Goal: Navigation & Orientation: Understand site structure

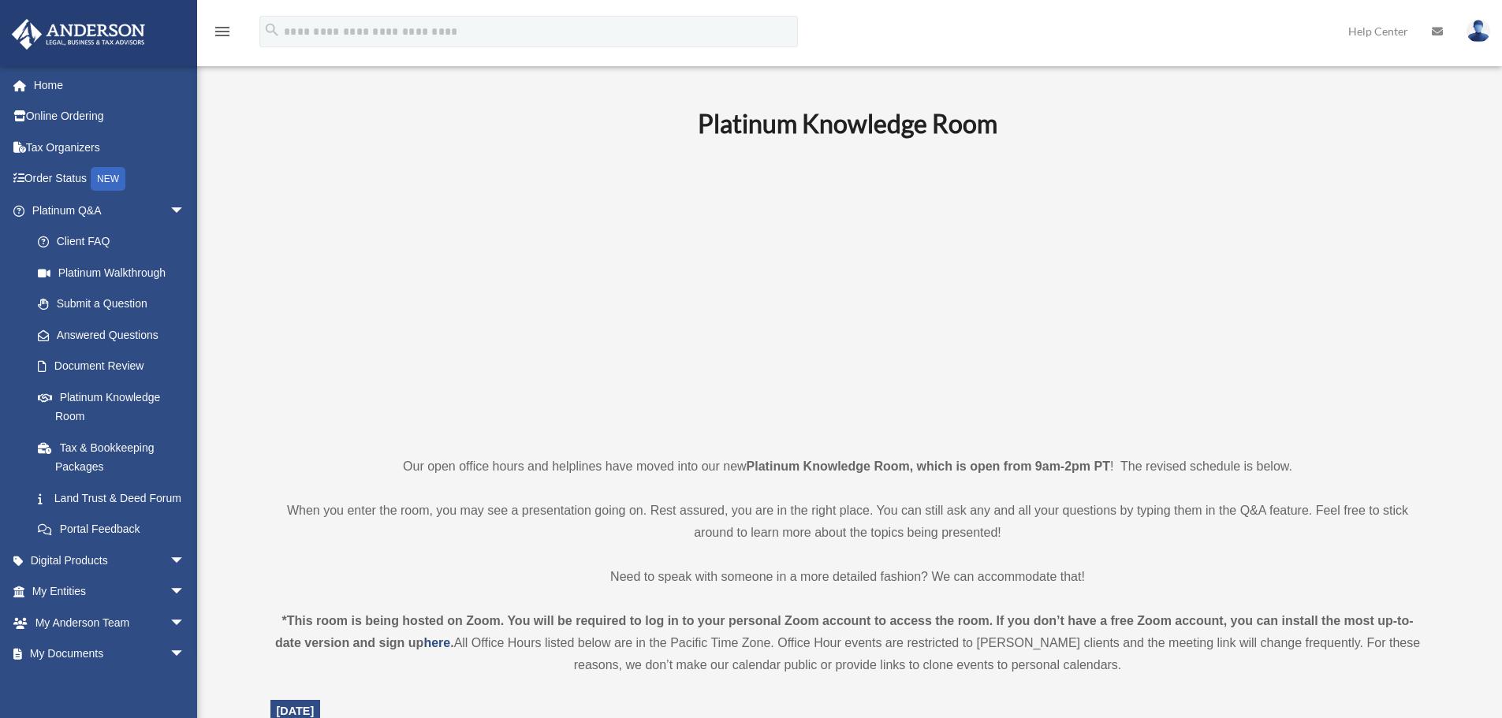
click at [302, 341] on p at bounding box center [847, 297] width 1155 height 274
click at [170, 211] on span "arrow_drop_down" at bounding box center [186, 211] width 32 height 32
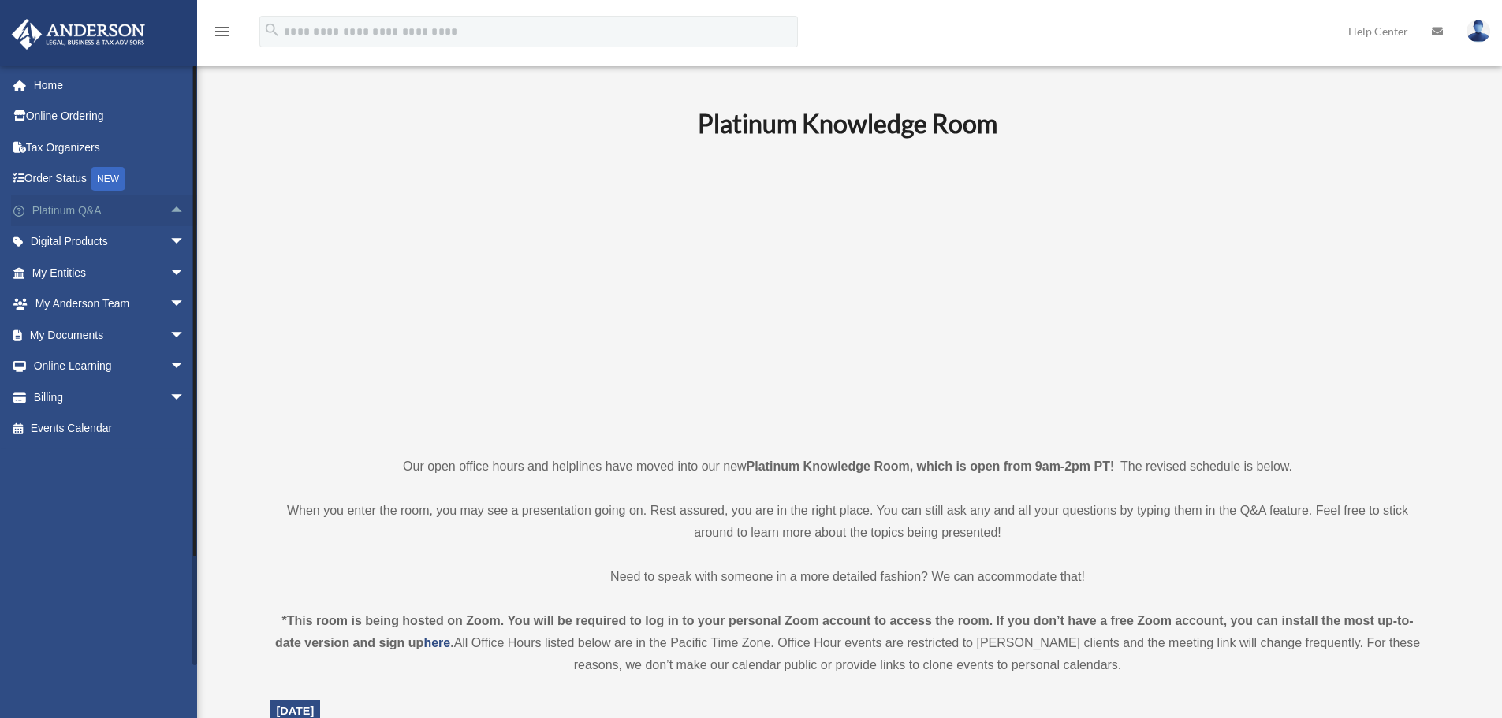
click at [170, 211] on span "arrow_drop_up" at bounding box center [186, 211] width 32 height 32
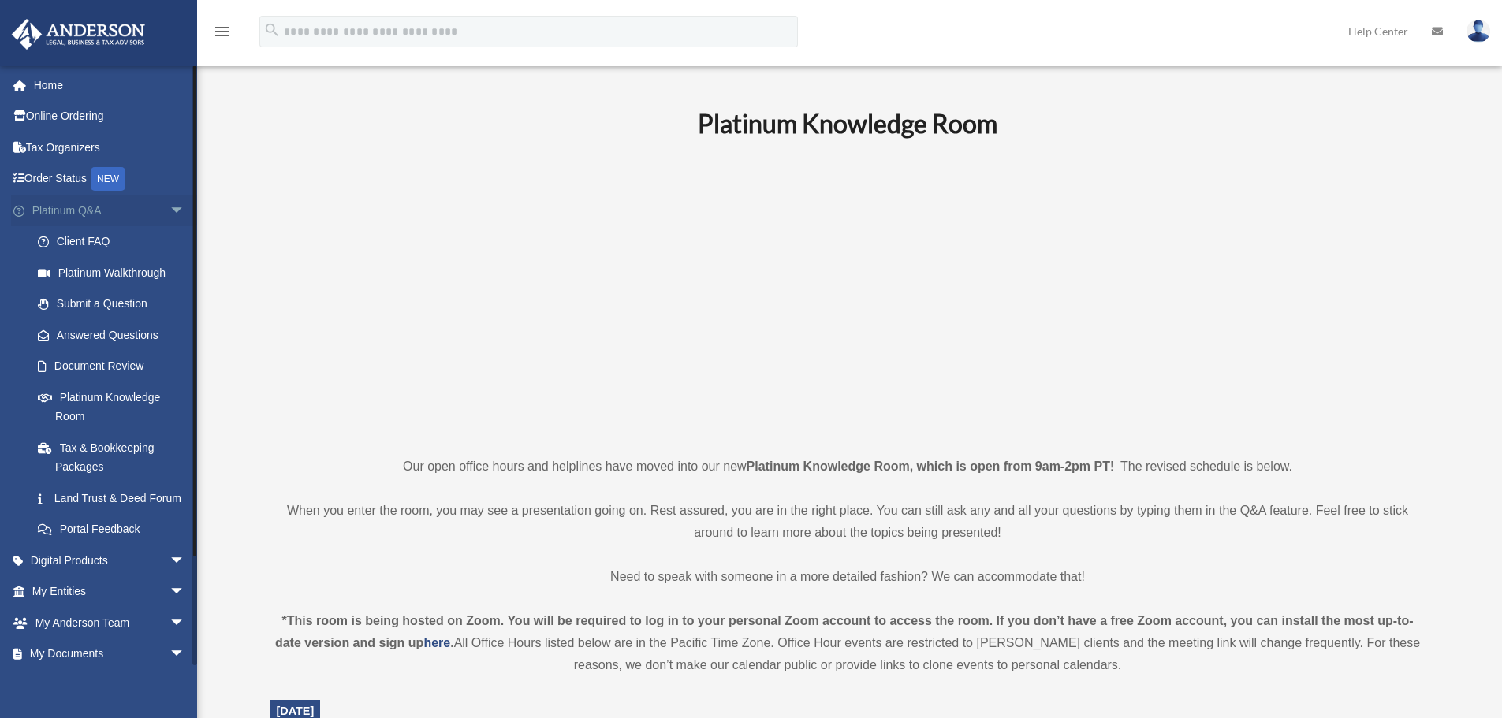
click at [170, 205] on span "arrow_drop_down" at bounding box center [186, 211] width 32 height 32
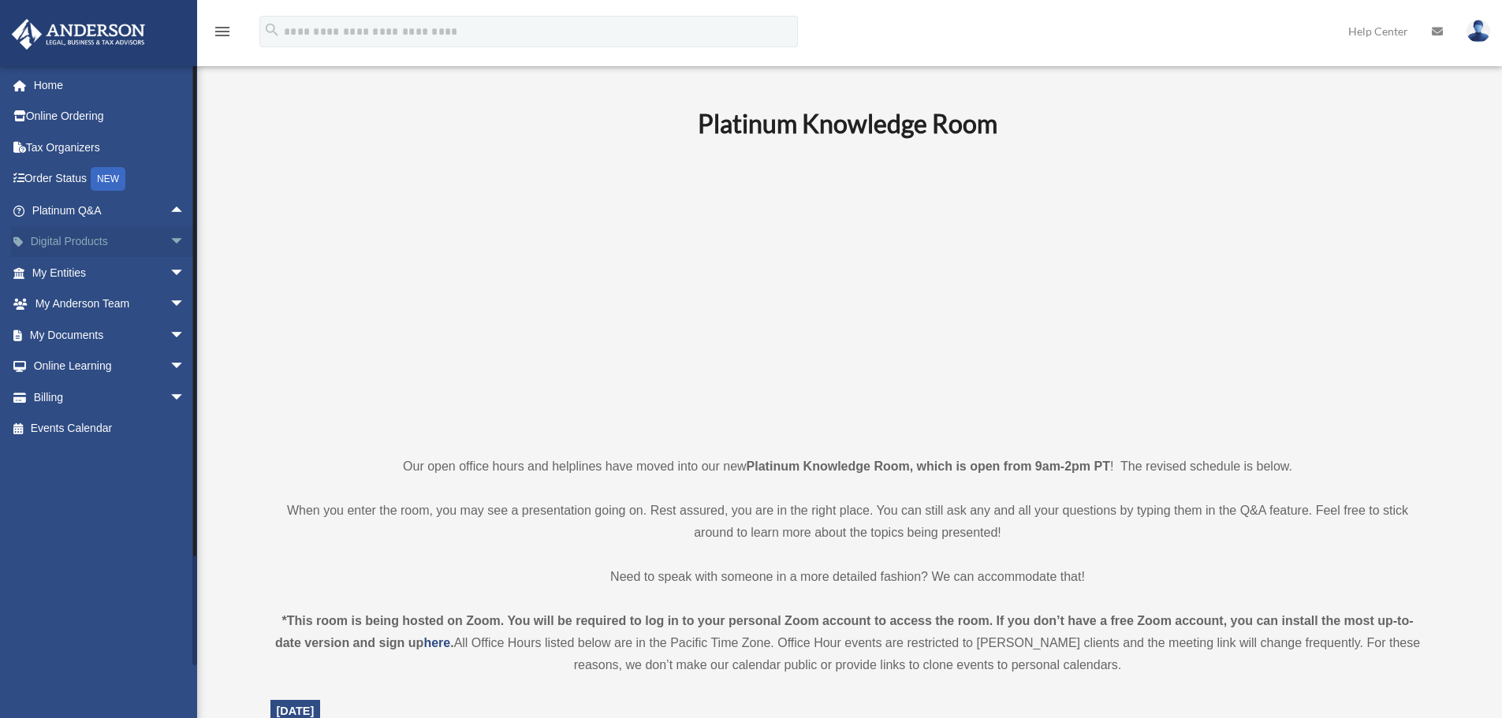
click at [170, 237] on span "arrow_drop_down" at bounding box center [186, 242] width 32 height 32
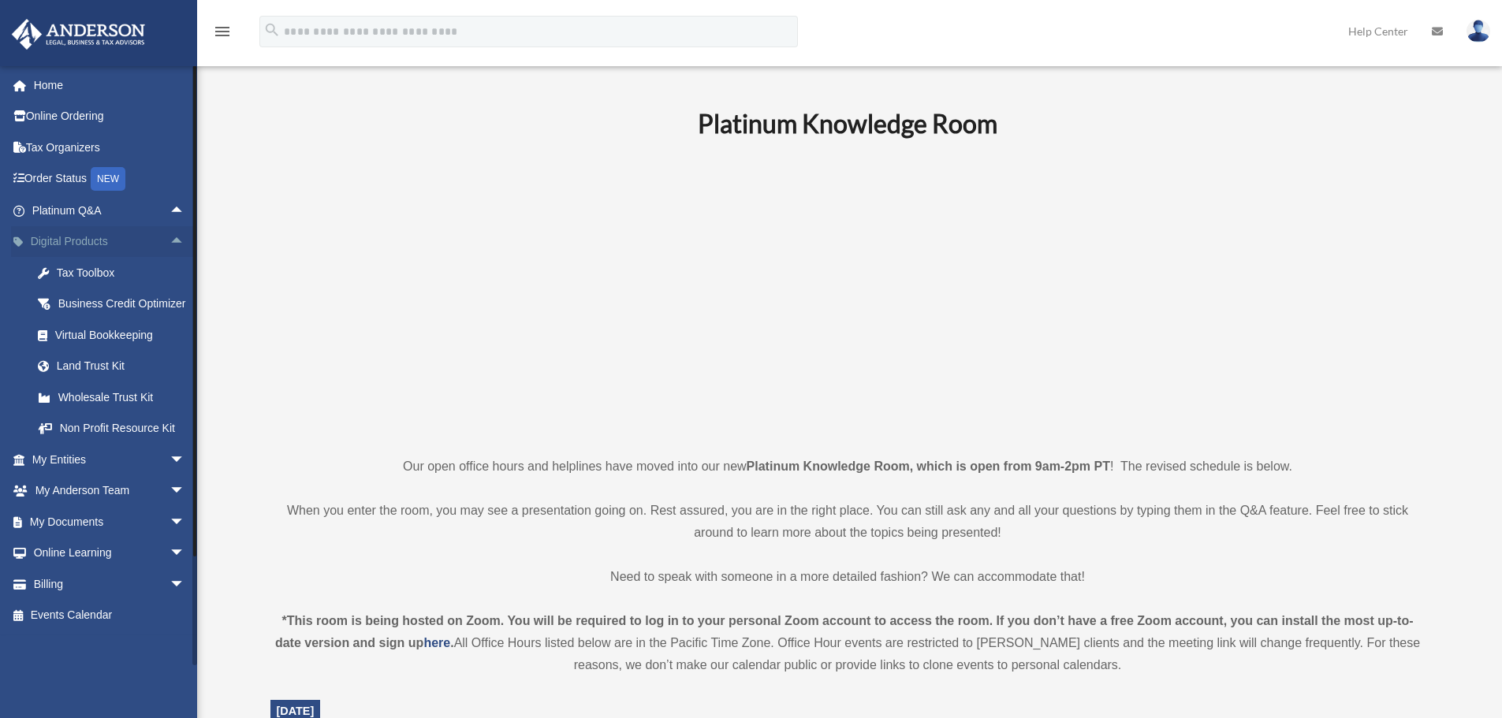
click at [170, 237] on span "arrow_drop_up" at bounding box center [186, 242] width 32 height 32
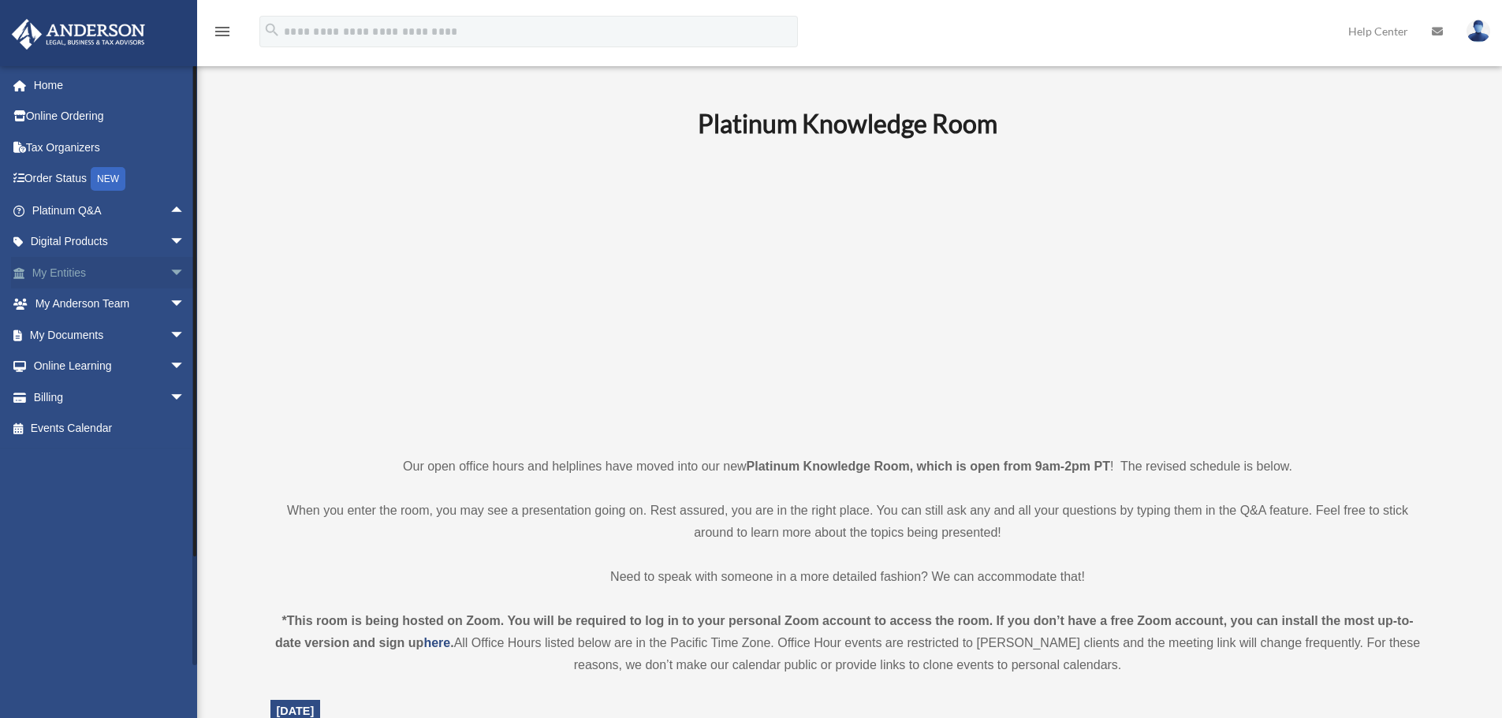
click at [170, 275] on span "arrow_drop_down" at bounding box center [186, 273] width 32 height 32
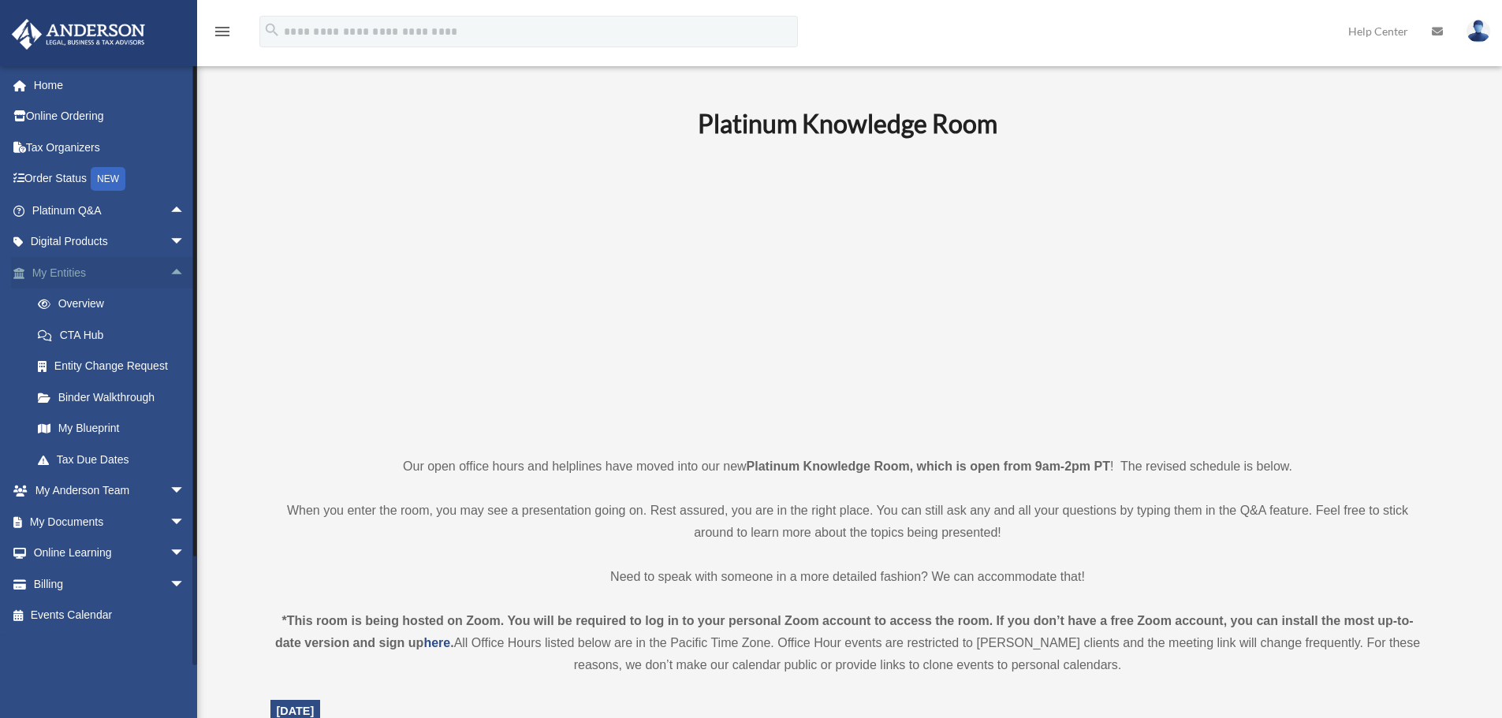
click at [170, 275] on span "arrow_drop_up" at bounding box center [186, 273] width 32 height 32
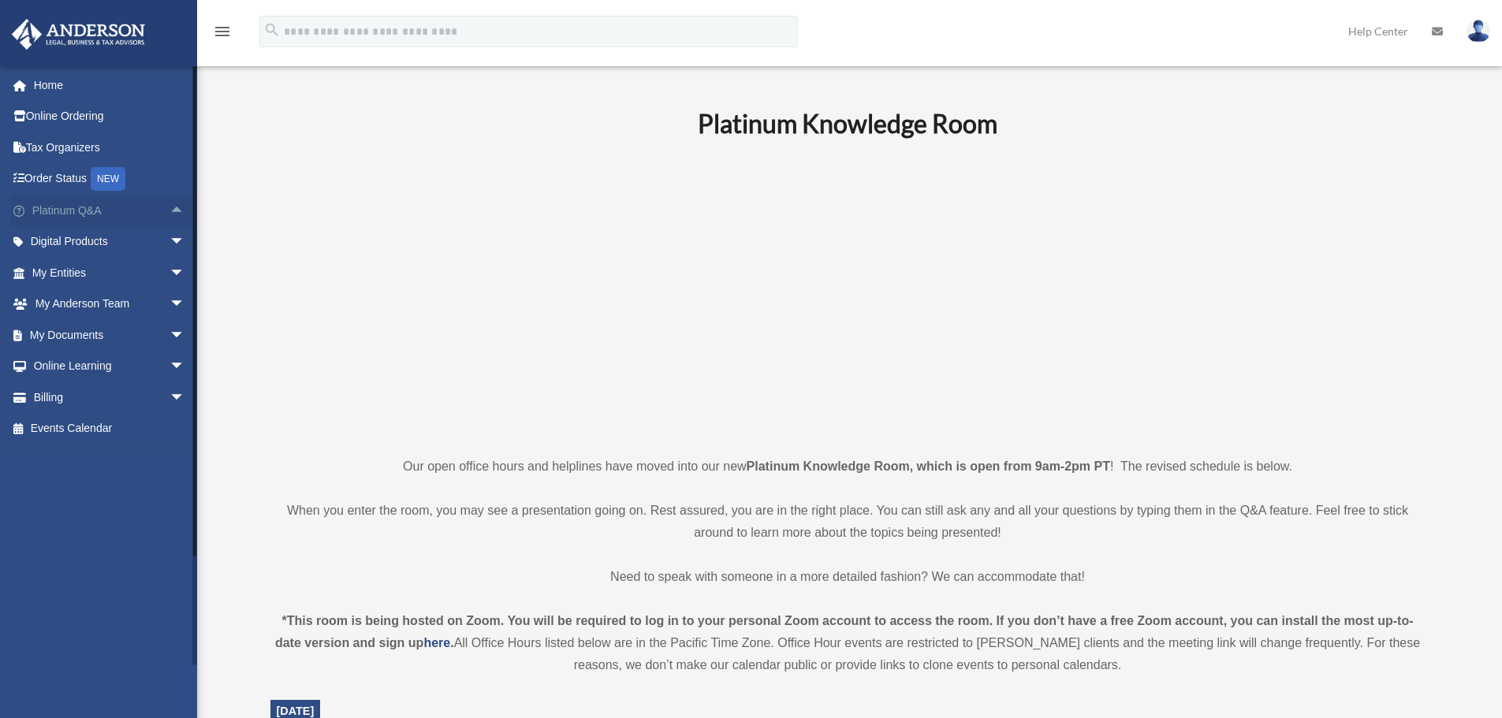
click at [170, 211] on span "arrow_drop_up" at bounding box center [186, 211] width 32 height 32
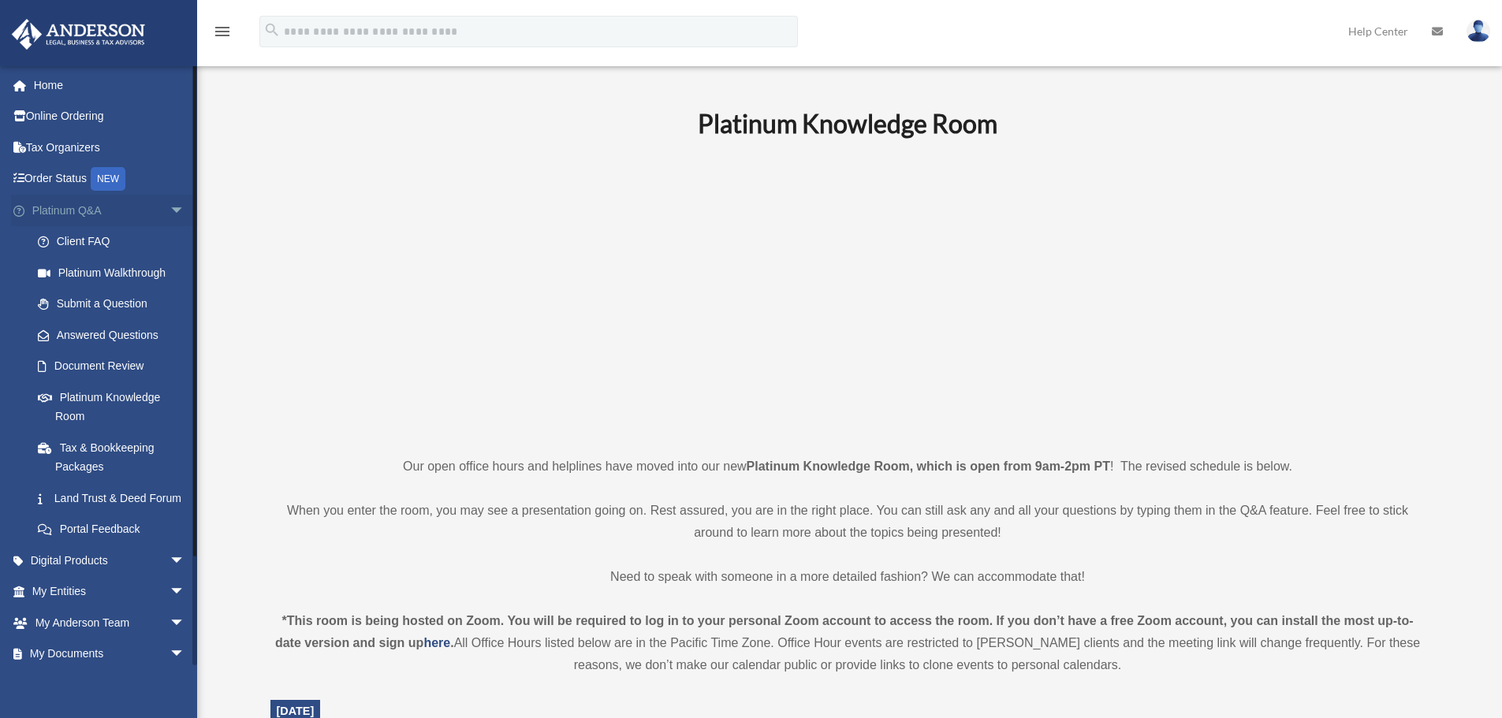
click at [170, 209] on span "arrow_drop_down" at bounding box center [186, 211] width 32 height 32
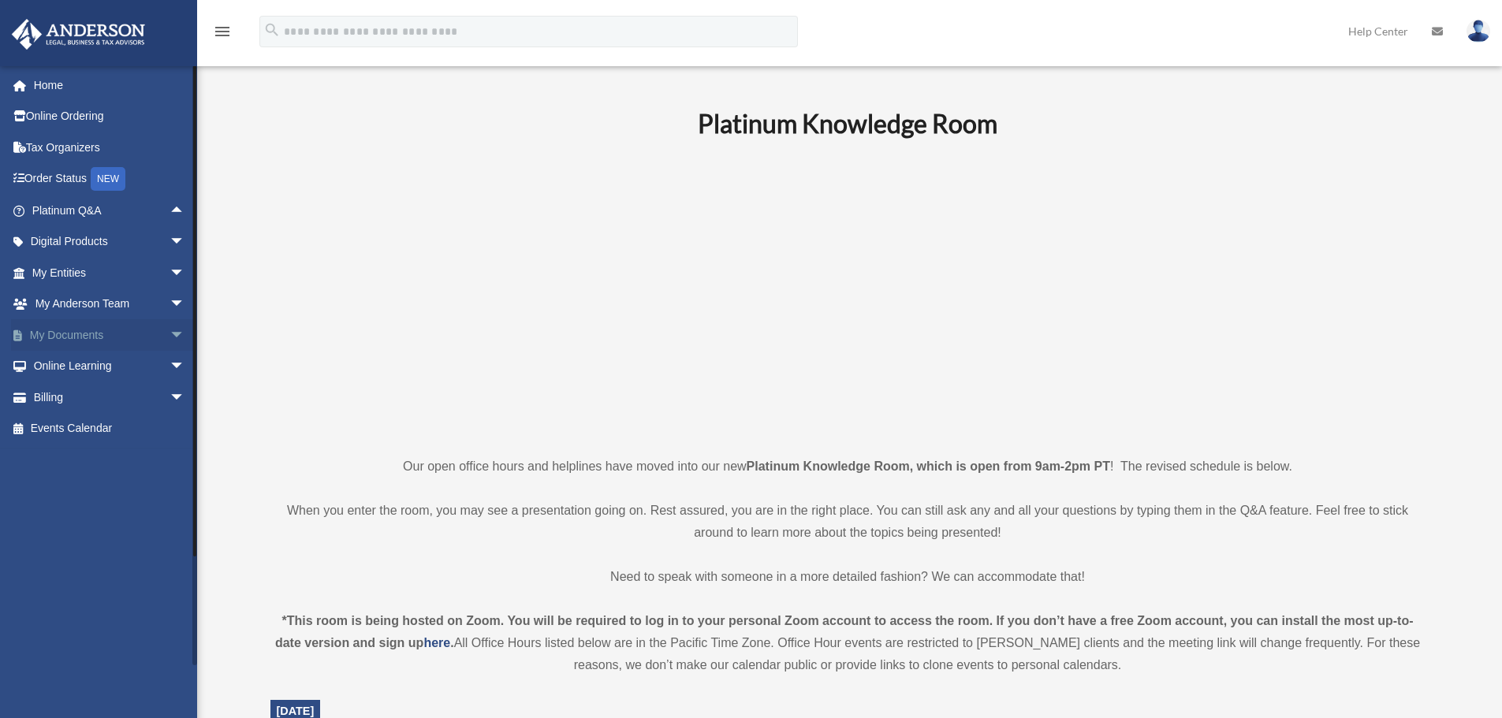
click at [170, 331] on span "arrow_drop_down" at bounding box center [186, 335] width 32 height 32
click at [170, 334] on span "arrow_drop_up" at bounding box center [186, 335] width 32 height 32
click at [170, 361] on span "arrow_drop_down" at bounding box center [186, 367] width 32 height 32
click at [170, 367] on span "arrow_drop_up" at bounding box center [186, 367] width 32 height 32
click at [170, 397] on span "arrow_drop_down" at bounding box center [186, 398] width 32 height 32
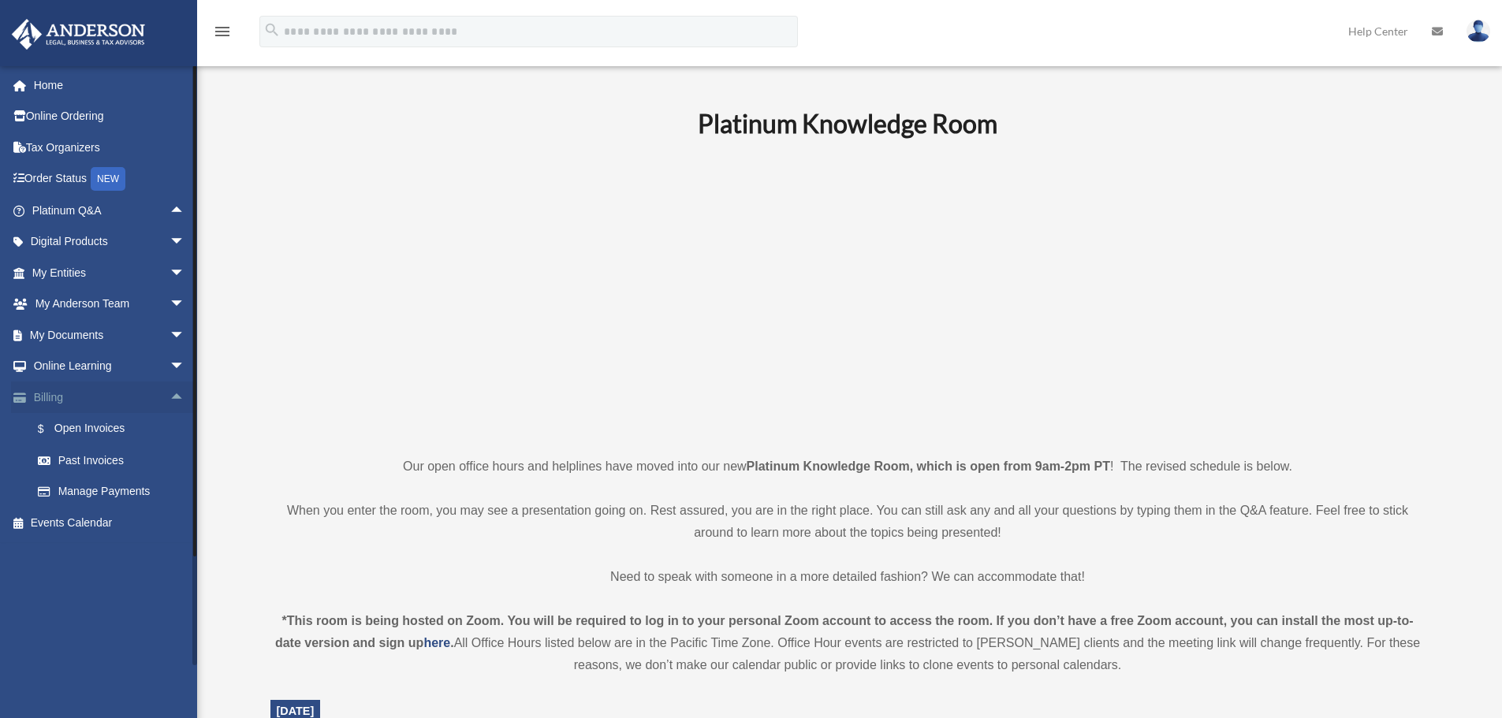
click at [170, 401] on span "arrow_drop_up" at bounding box center [186, 398] width 32 height 32
click at [49, 93] on link "Home" at bounding box center [110, 85] width 198 height 32
